Goal: Obtain resource: Download file/media

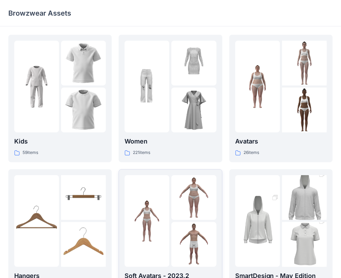
click at [177, 87] on div at bounding box center [193, 87] width 45 height 92
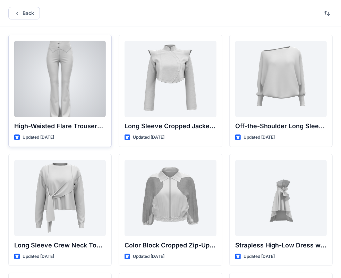
click at [39, 104] on div at bounding box center [60, 79] width 92 height 76
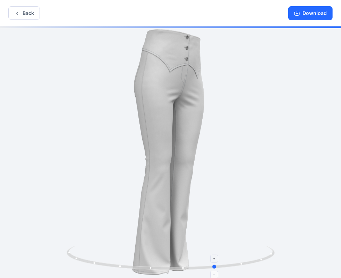
drag, startPoint x: 171, startPoint y: 268, endPoint x: 217, endPoint y: 258, distance: 46.1
click at [217, 258] on icon at bounding box center [172, 258] width 210 height 26
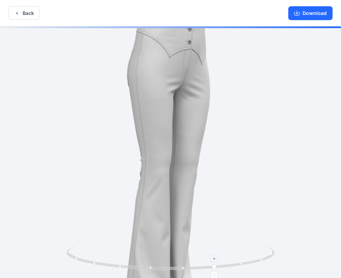
click at [215, 261] on div at bounding box center [215, 258] width 8 height 8
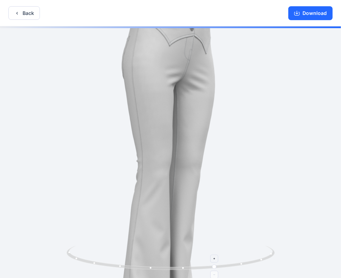
click at [215, 261] on div at bounding box center [215, 258] width 8 height 8
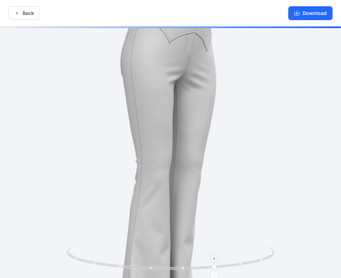
click at [218, 275] on div at bounding box center [215, 274] width 8 height 8
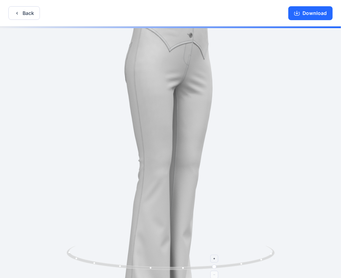
click at [218, 275] on div at bounding box center [215, 274] width 8 height 8
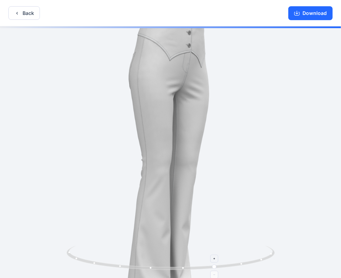
click at [218, 275] on div at bounding box center [215, 274] width 8 height 8
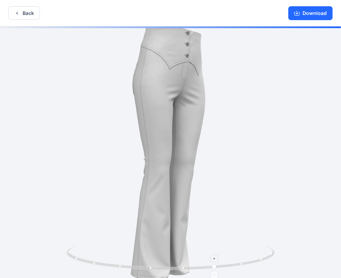
click at [183, 267] on circle at bounding box center [184, 268] width 2 height 2
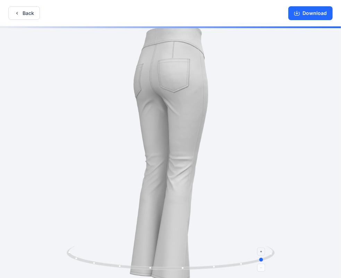
drag, startPoint x: 183, startPoint y: 267, endPoint x: 19, endPoint y: 263, distance: 163.8
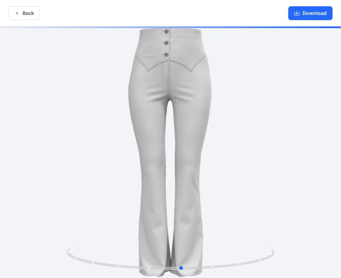
drag, startPoint x: 195, startPoint y: 267, endPoint x: 289, endPoint y: 225, distance: 102.5
click at [324, 245] on div at bounding box center [170, 152] width 341 height 253
click at [307, 162] on div at bounding box center [170, 152] width 341 height 253
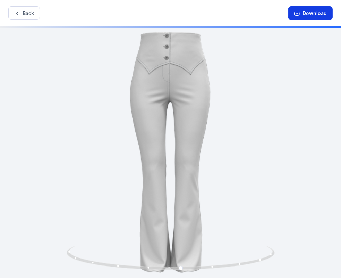
click at [301, 15] on button "Download" at bounding box center [310, 13] width 44 height 14
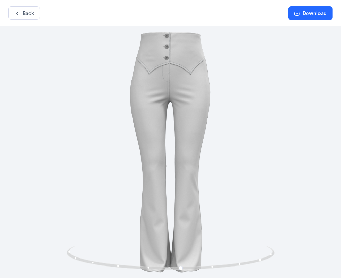
click at [251, 105] on div at bounding box center [170, 152] width 341 height 253
